Goal: Book appointment/travel/reservation

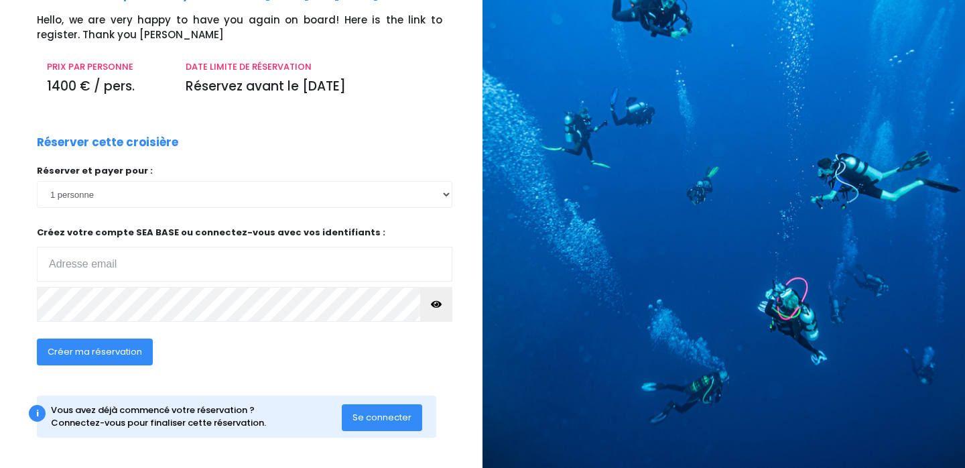
scroll to position [90, 0]
click at [213, 255] on input "email" at bounding box center [245, 264] width 416 height 35
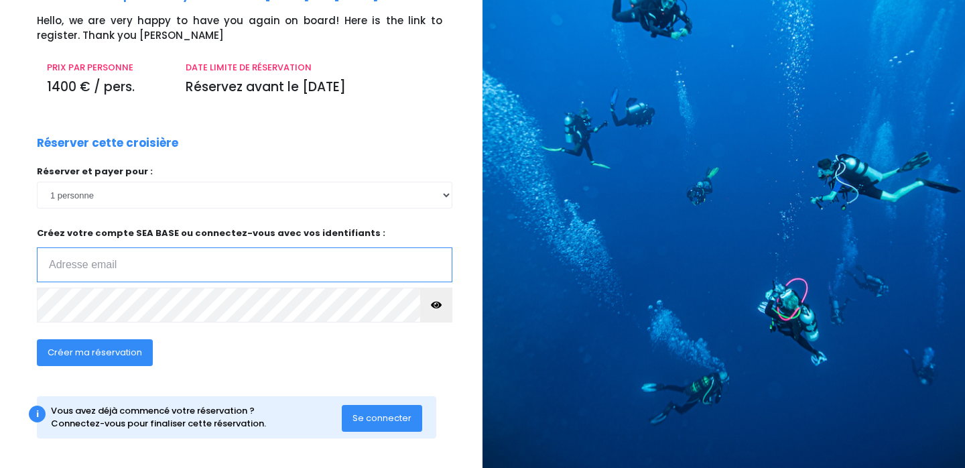
click at [97, 260] on input "email" at bounding box center [245, 264] width 416 height 35
type input "radochonski@gmail.com"
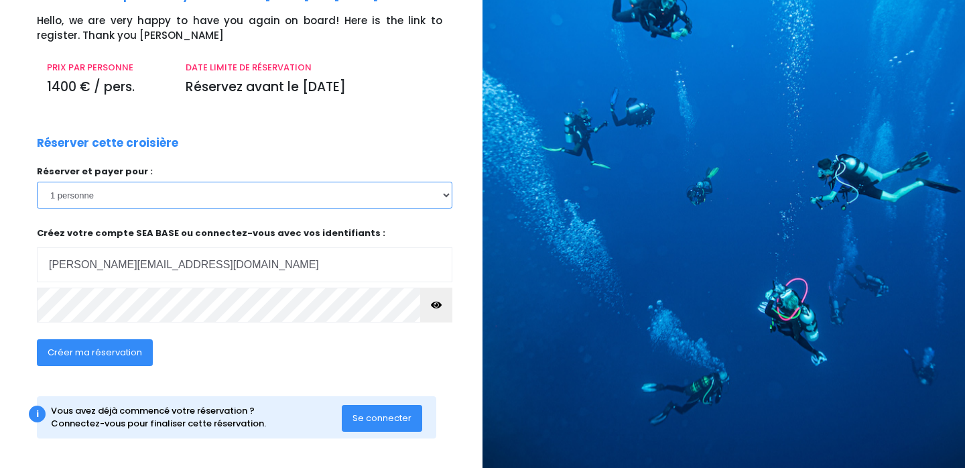
select select "2"
click at [107, 350] on span "Créer ma réservation" at bounding box center [95, 352] width 95 height 13
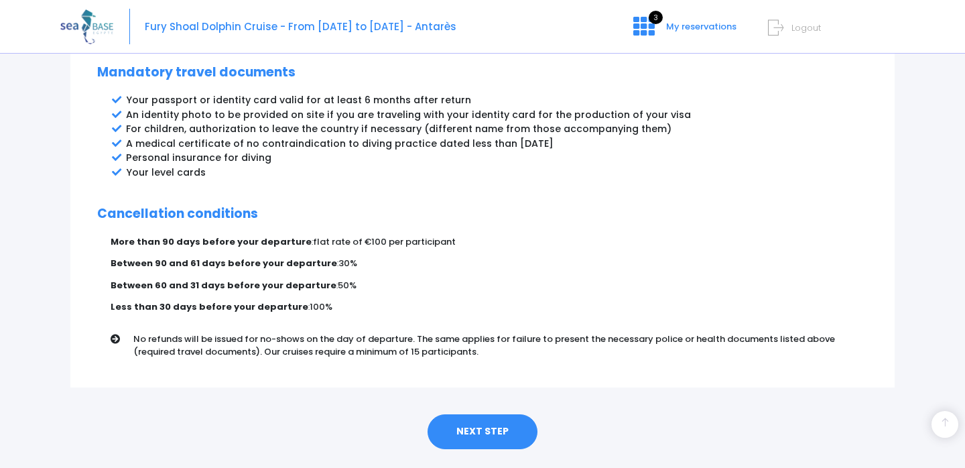
scroll to position [737, 0]
click at [492, 415] on link "NEXT STEP" at bounding box center [483, 432] width 110 height 35
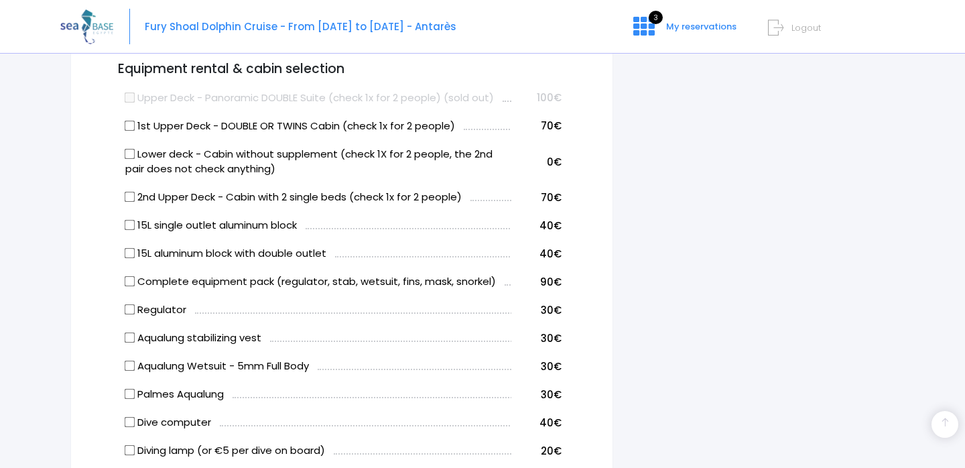
scroll to position [689, 0]
click at [130, 121] on input "1st Upper Deck - DOUBLE OR TWINS Cabin (check 1x for 2 people)" at bounding box center [130, 125] width 11 height 11
checkbox input "true"
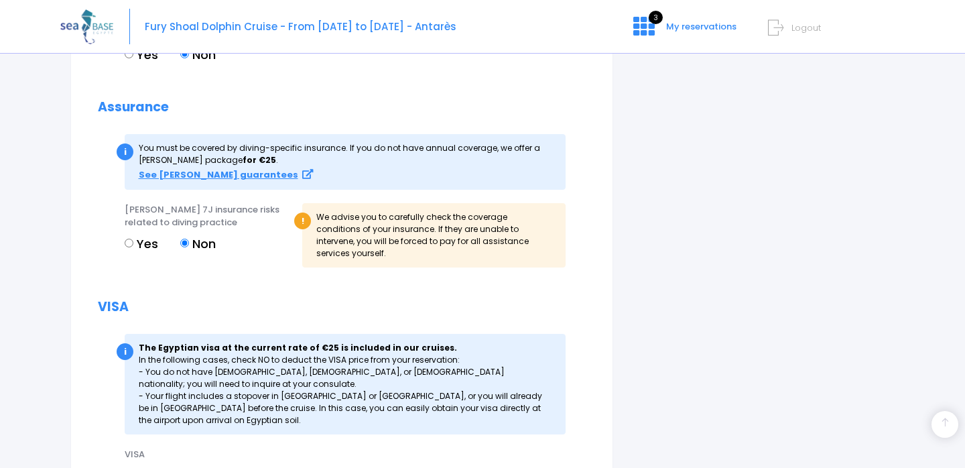
scroll to position [1408, 0]
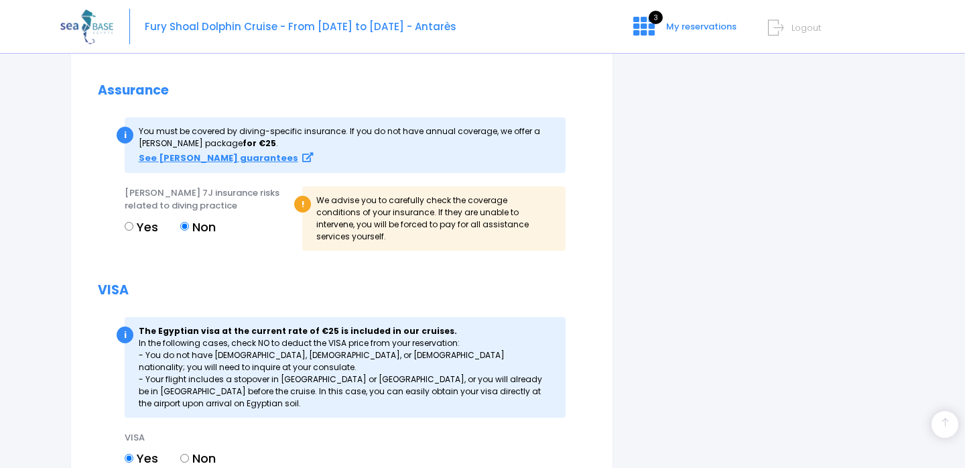
click at [129, 222] on input "Yes" at bounding box center [129, 226] width 9 height 9
radio input "true"
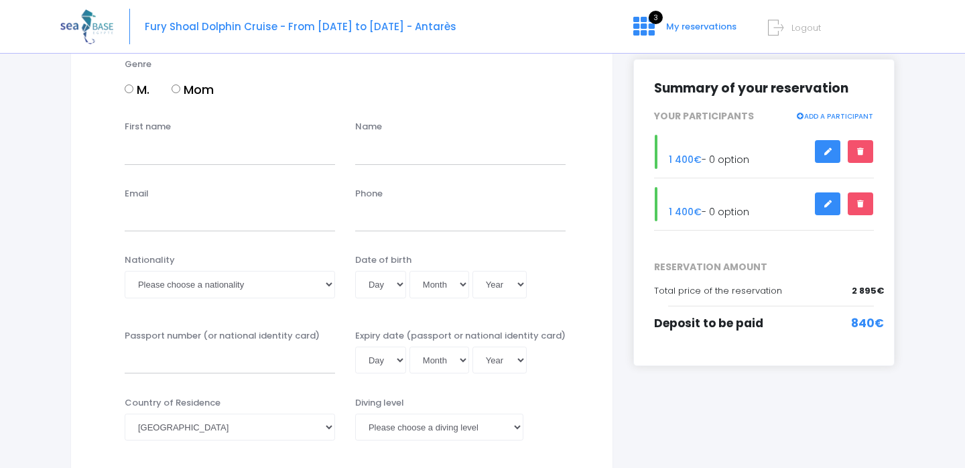
scroll to position [175, 0]
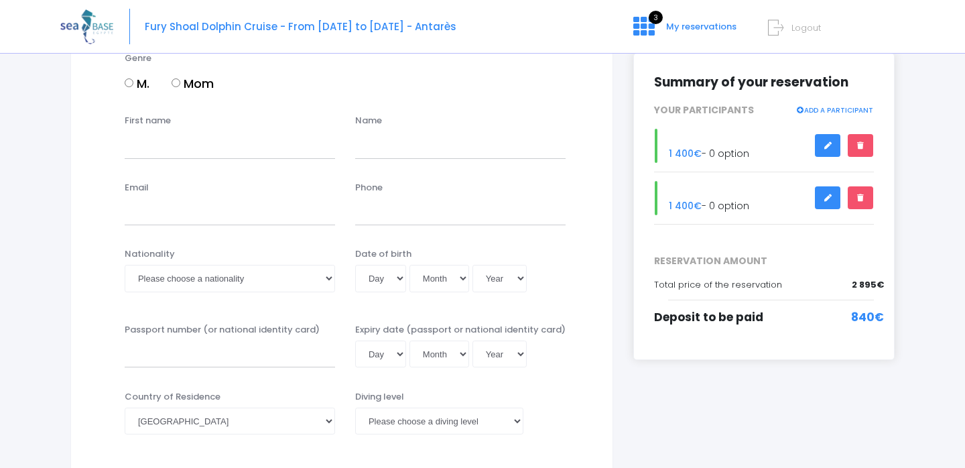
click at [129, 83] on input "M." at bounding box center [129, 82] width 9 height 9
radio input "true"
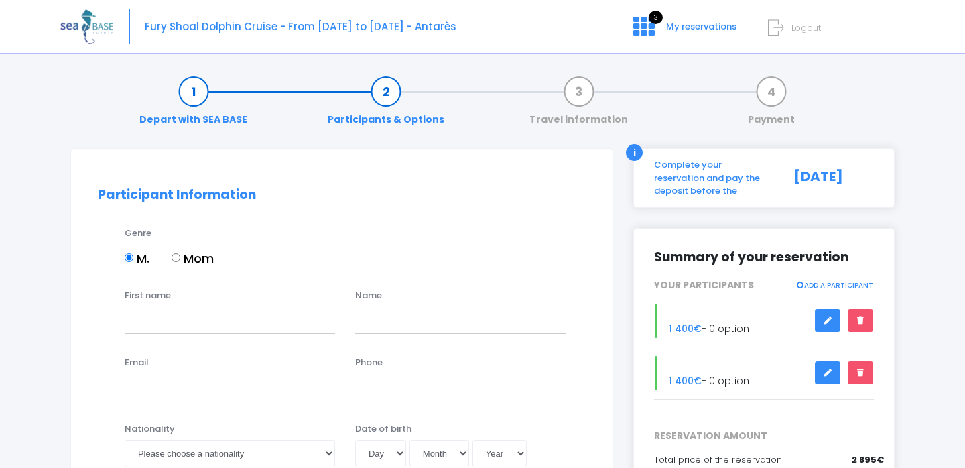
scroll to position [0, 0]
